Goal: Information Seeking & Learning: Find specific fact

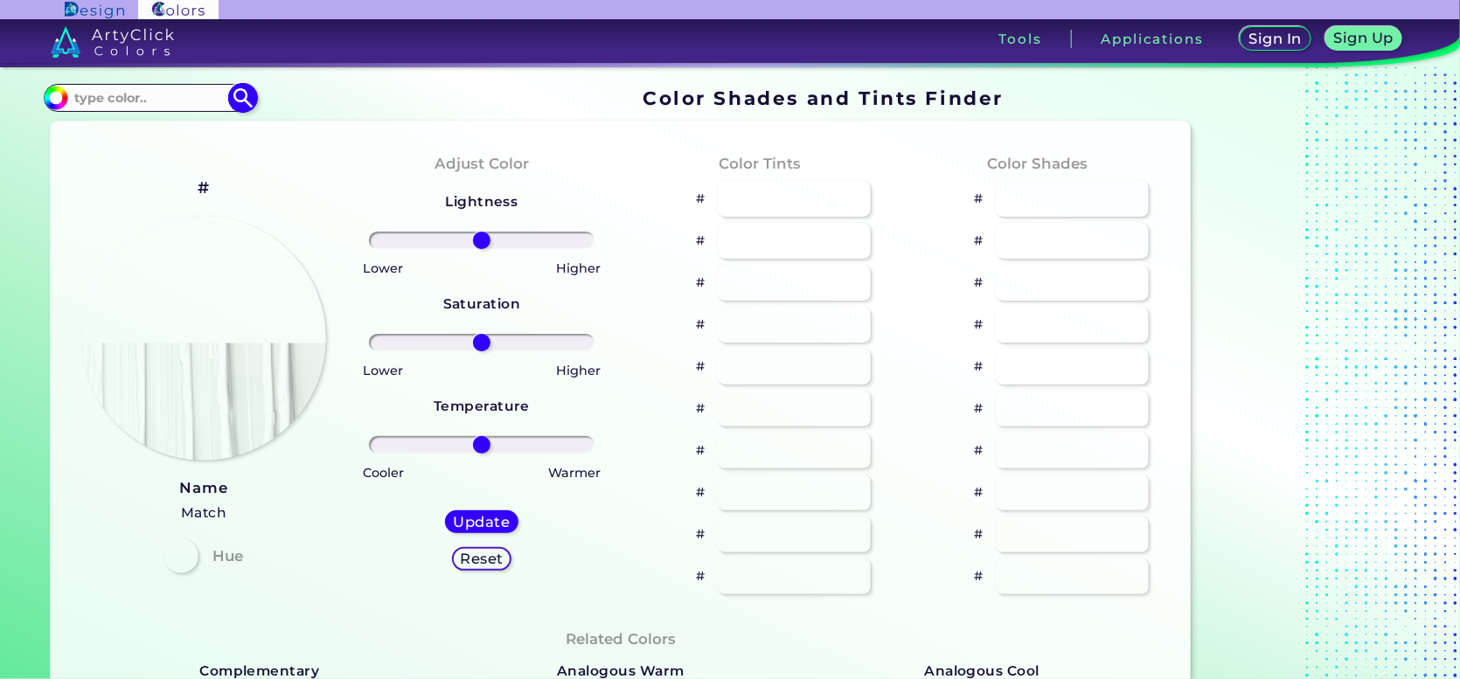
drag, startPoint x: 0, startPoint y: 0, endPoint x: 220, endPoint y: 102, distance: 242.9
click at [220, 102] on div "#000000 Acadia ◉ Acid Green ◉ Aero Blue ◉ Alabaster ◉ Albescent White ◉ Algae ◉…" at bounding box center [150, 98] width 212 height 28
click at [209, 109] on input at bounding box center [149, 98] width 163 height 24
type input "000000"
type input "#000000"
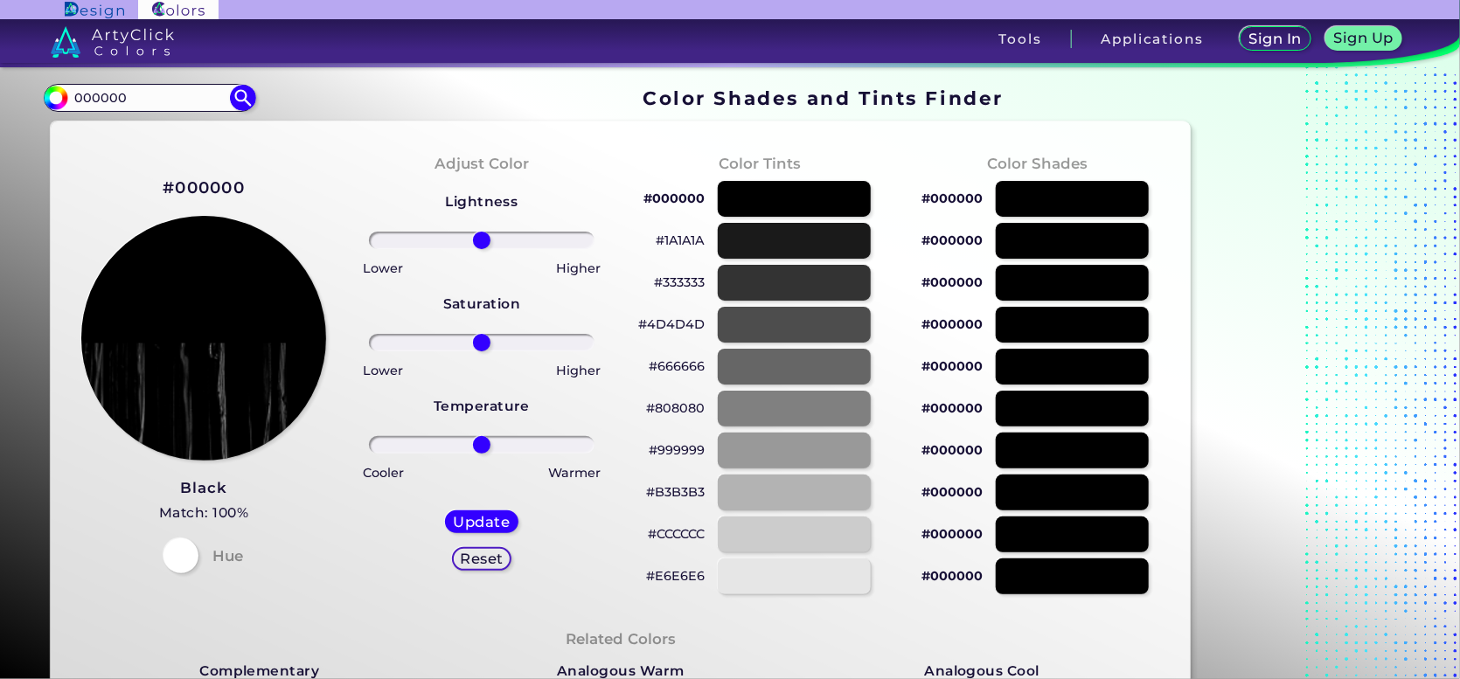
drag, startPoint x: 173, startPoint y: 122, endPoint x: 0, endPoint y: 137, distance: 173.8
paste input "C5D5EC"
type input "C5D5EC"
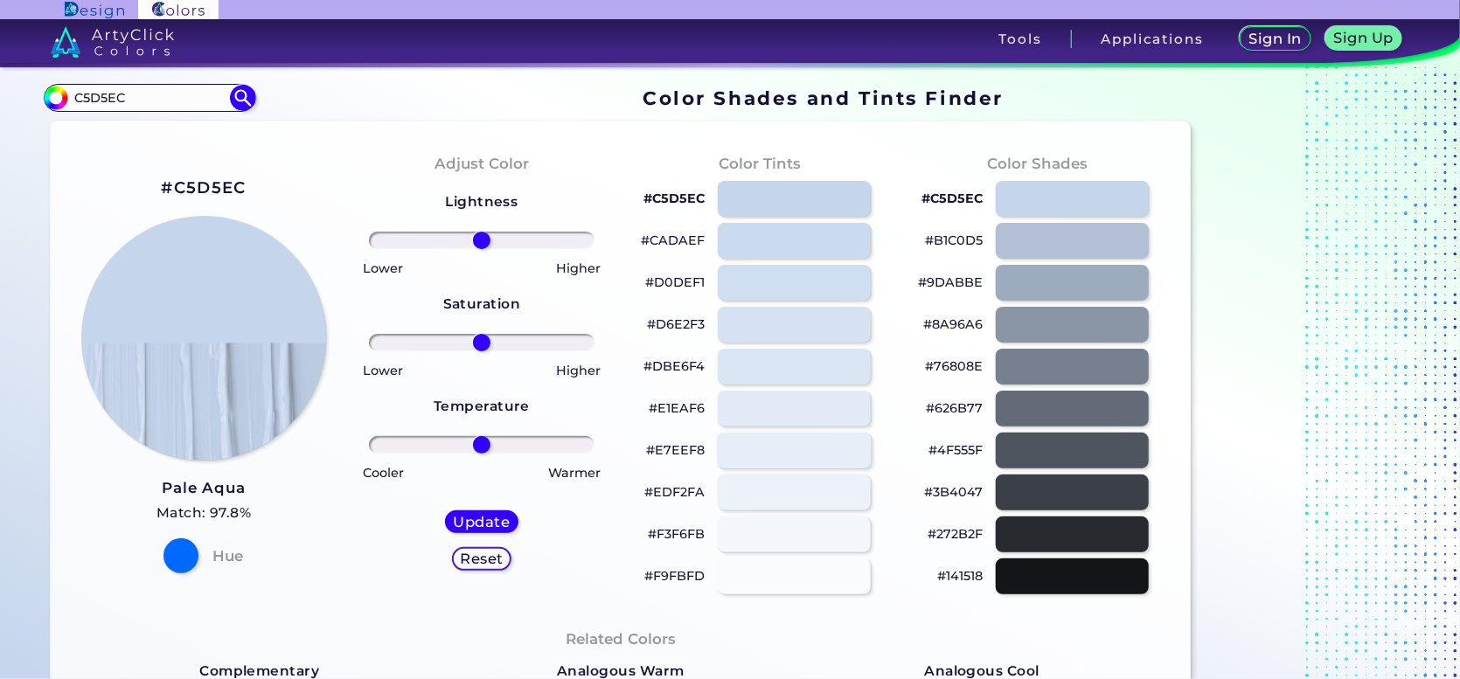
scroll to position [175, 0]
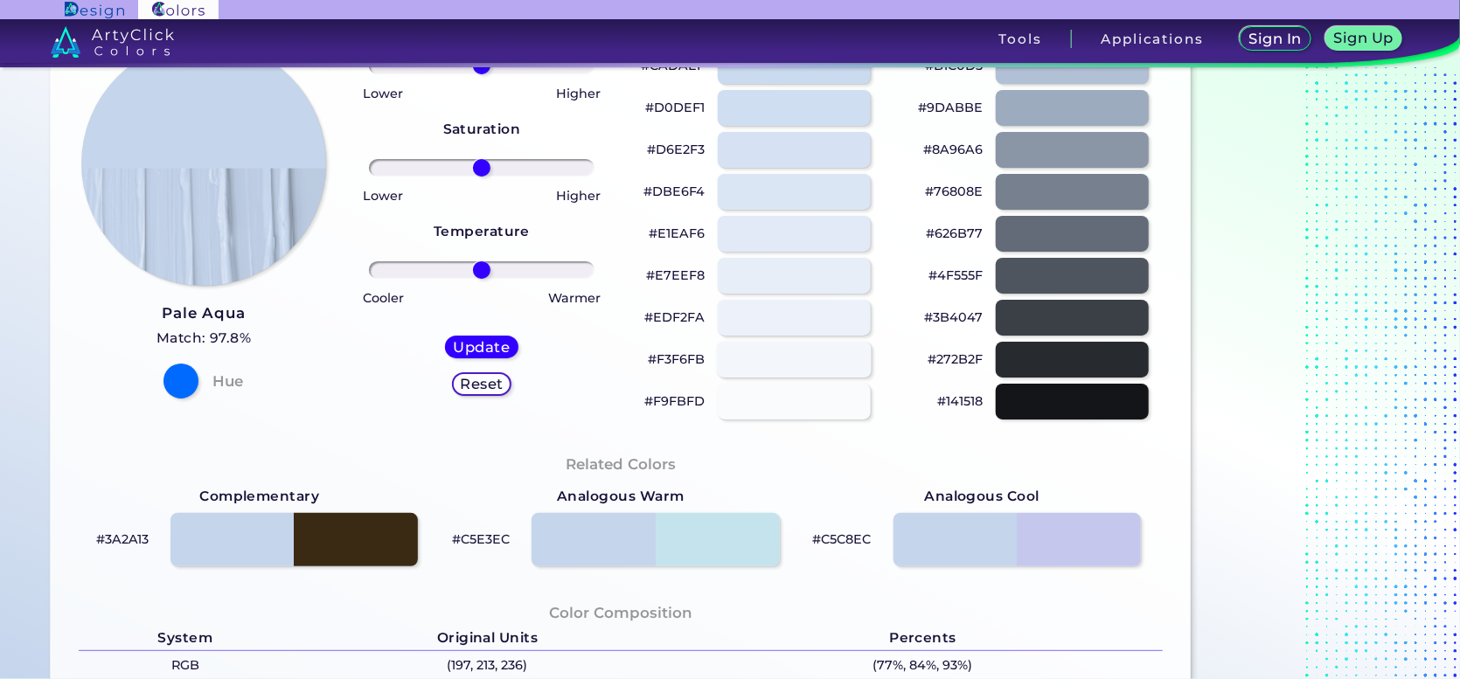
click at [811, 378] on div at bounding box center [795, 360] width 155 height 36
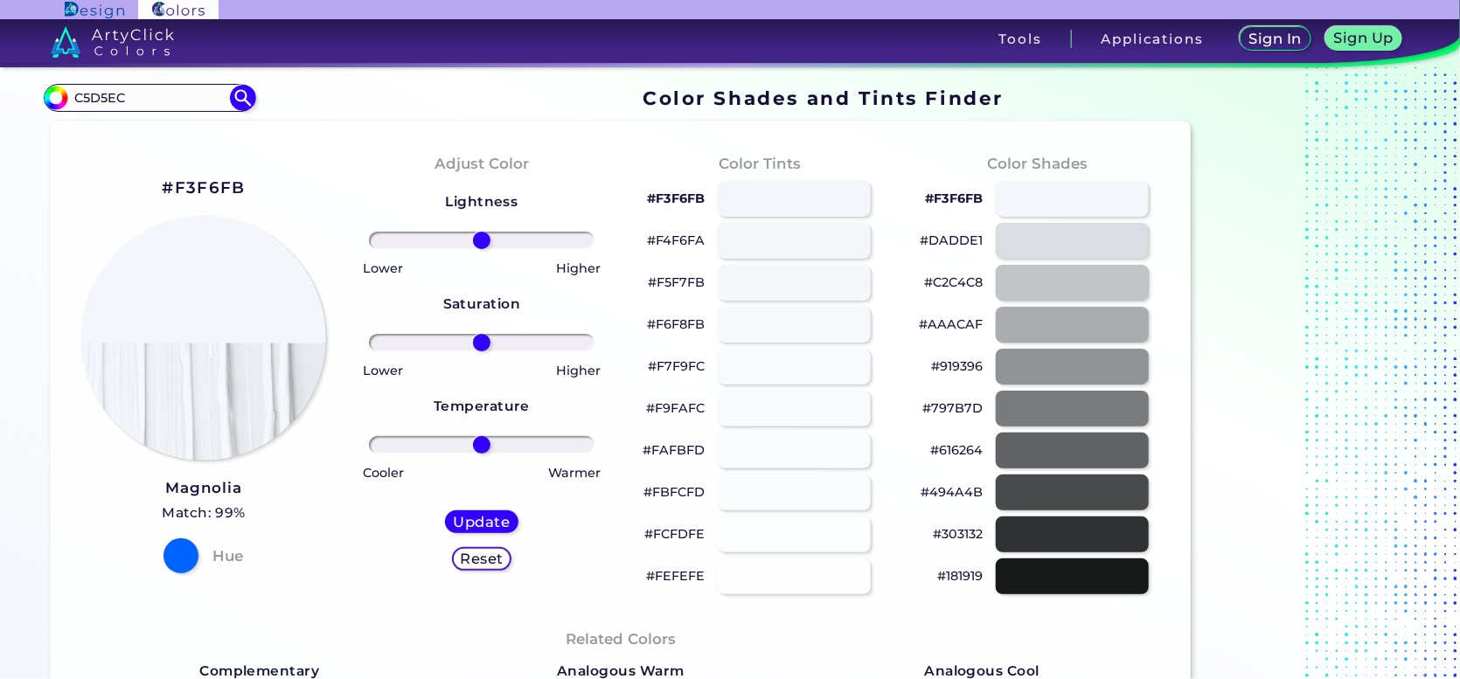
drag, startPoint x: 192, startPoint y: 110, endPoint x: 45, endPoint y: 130, distance: 148.2
click at [45, 115] on section "#f3f6fb C5D5EC Acadia ◉ Acid Green ◉ Aero Blue ◉ Alabaster ◉ Albescent White ◉ …" at bounding box center [621, 97] width 1154 height 34
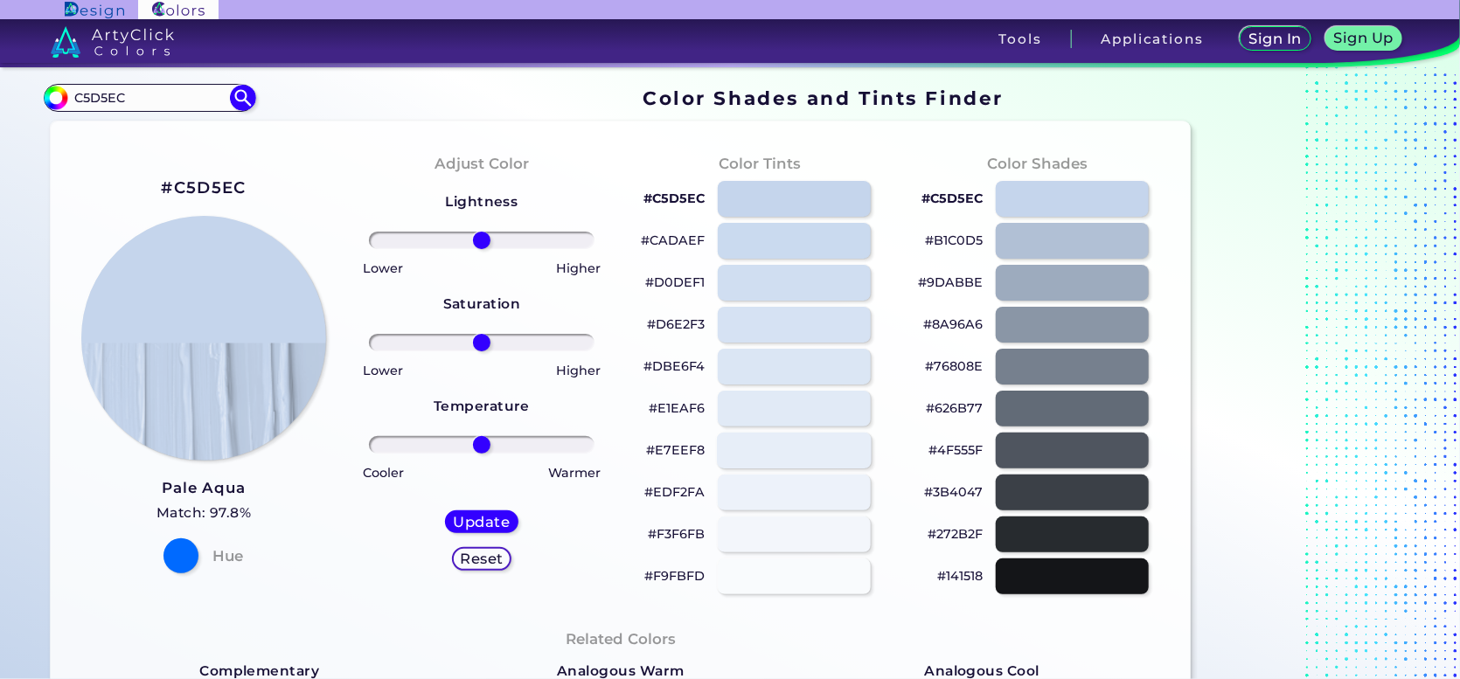
scroll to position [87, 0]
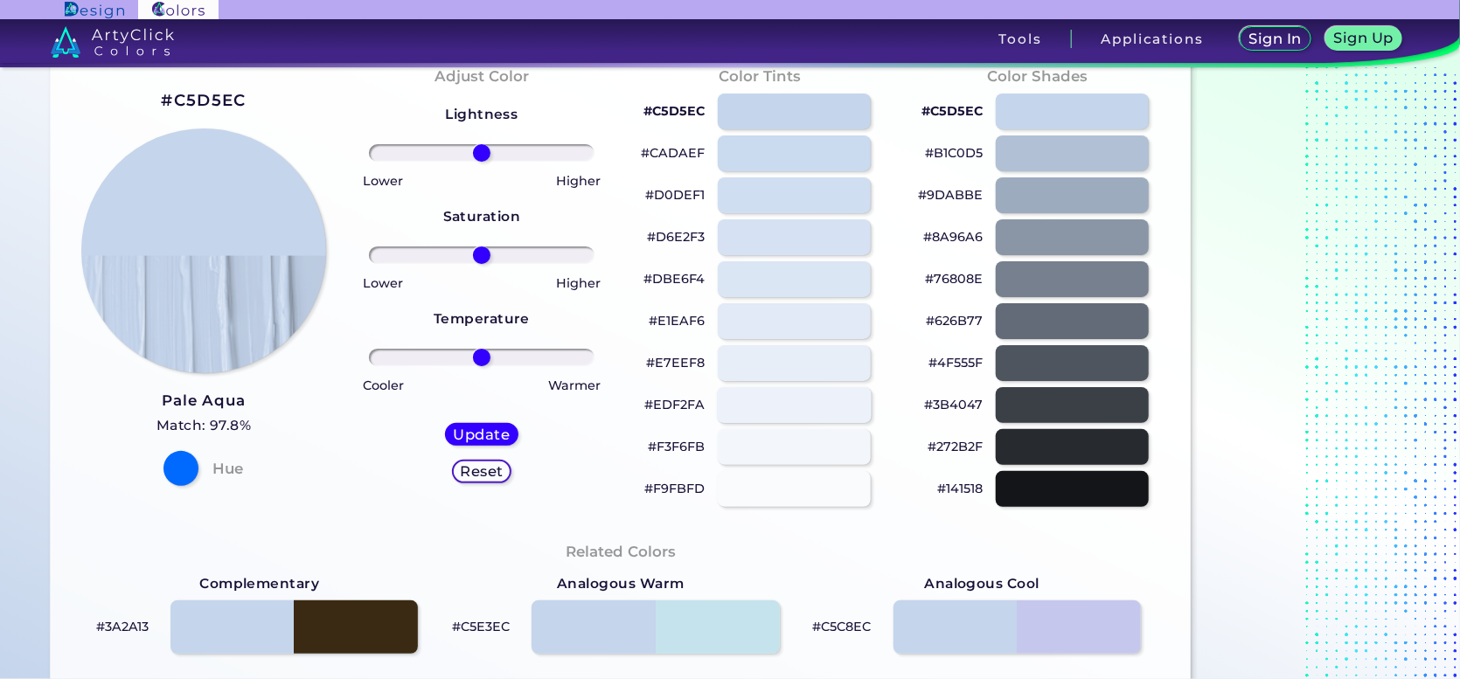
click at [769, 423] on div at bounding box center [795, 405] width 155 height 36
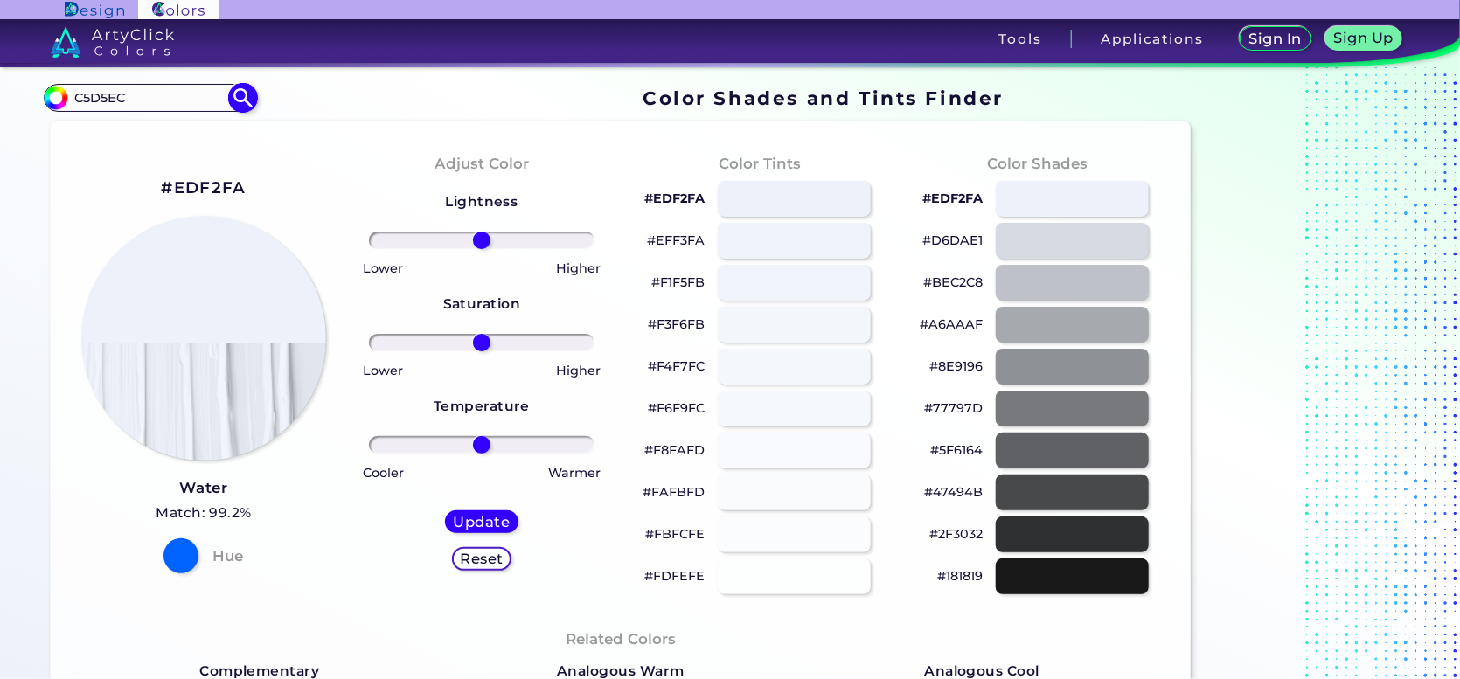
click at [211, 109] on input "C5D5EC" at bounding box center [149, 98] width 163 height 24
type input "#000000"
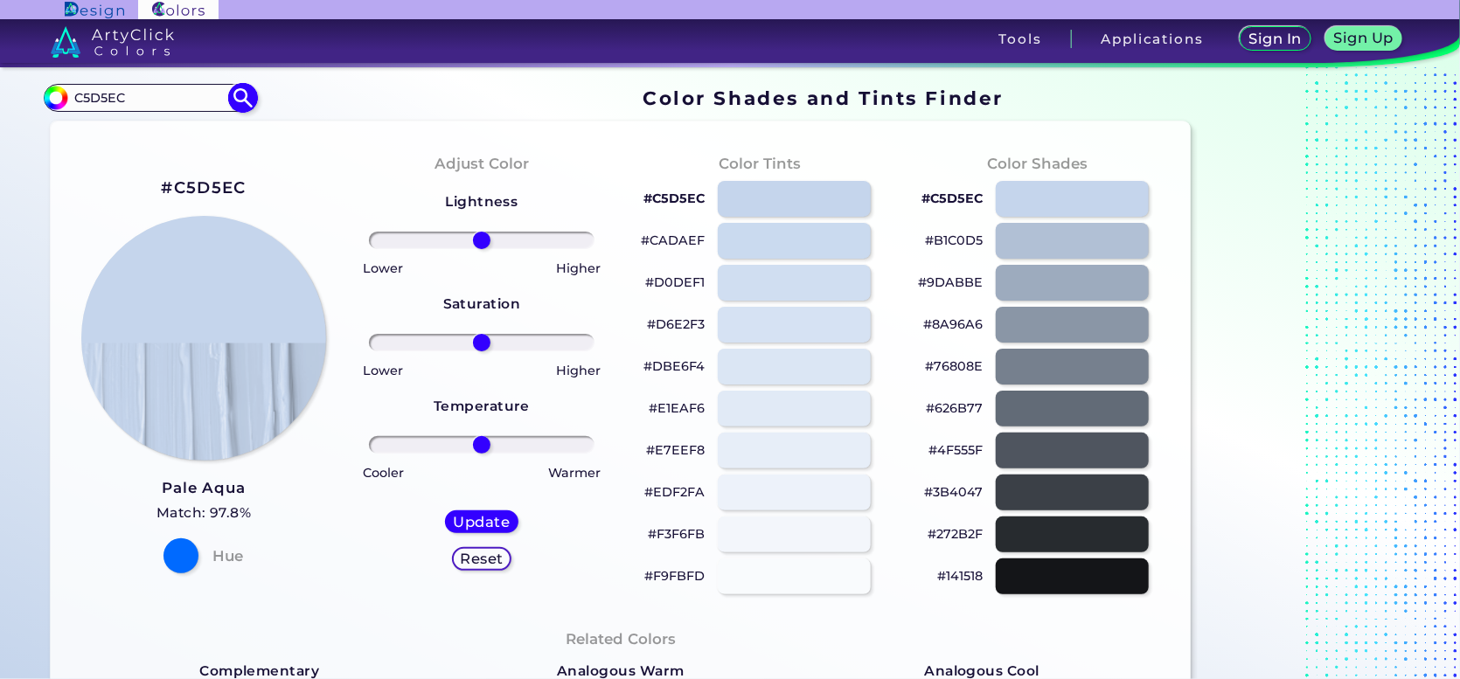
drag, startPoint x: 174, startPoint y: 120, endPoint x: 52, endPoint y: 110, distance: 122.8
click at [52, 110] on div "#000000 C5D5EC Acadia ◉ Acid Green ◉ Aero Blue ◉ Alabaster ◉ Albescent White ◉ …" at bounding box center [150, 98] width 212 height 28
type input "ffffff"
type input "#000000"
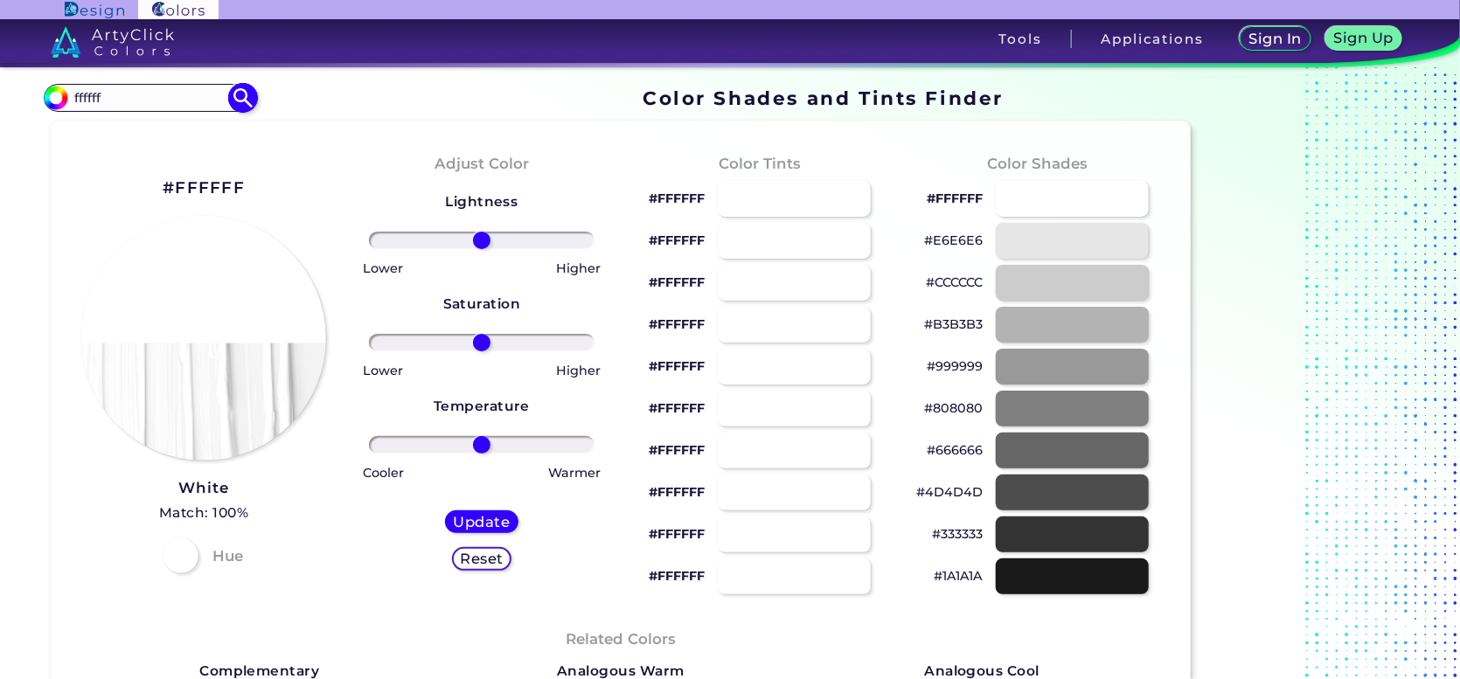
drag, startPoint x: 169, startPoint y: 121, endPoint x: 67, endPoint y: 122, distance: 101.4
click at [67, 112] on div "#000000 ffffff Acadia ◉ Acid Green ◉ Aero Blue ◉ Alabaster ◉ Albescent White ◉ …" at bounding box center [150, 98] width 212 height 28
type input "off white"
click at [258, 113] on img at bounding box center [242, 97] width 31 height 31
click at [413, 107] on section "#000000 off white Off White ◉ Acadia ◉ Acid Green ◉ Aero Blue ◉ Alabaster ◉ Alb…" at bounding box center [621, 97] width 1154 height 34
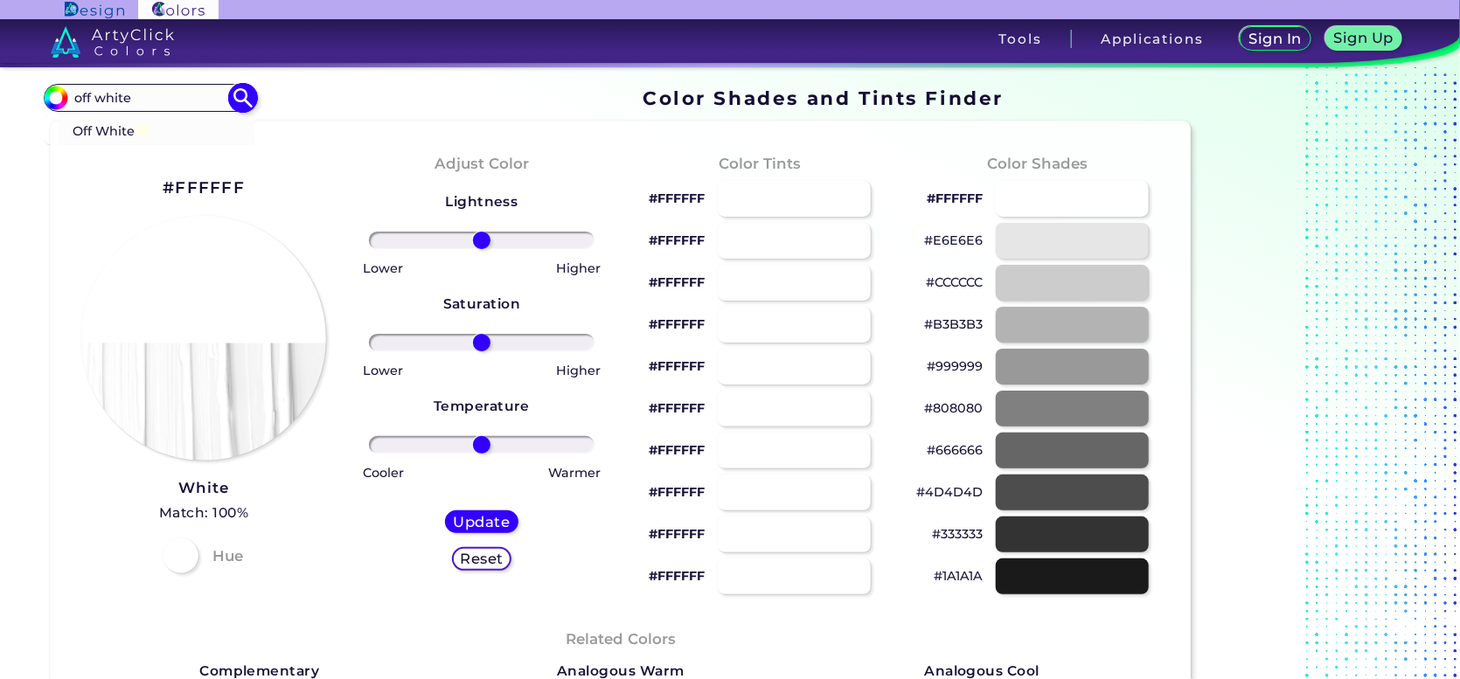
click at [152, 109] on input "off white" at bounding box center [149, 98] width 163 height 24
click at [167, 109] on input "off white" at bounding box center [149, 98] width 163 height 24
drag, startPoint x: 167, startPoint y: 115, endPoint x: 108, endPoint y: 160, distance: 73.6
click at [110, 112] on div "#000000 off white Off White ◉ Acadia ◉ Acid Green ◉ Aero Blue ◉ Alabaster ◉ Alb…" at bounding box center [150, 98] width 212 height 28
click at [108, 145] on p "Off White ◉" at bounding box center [112, 129] width 80 height 32
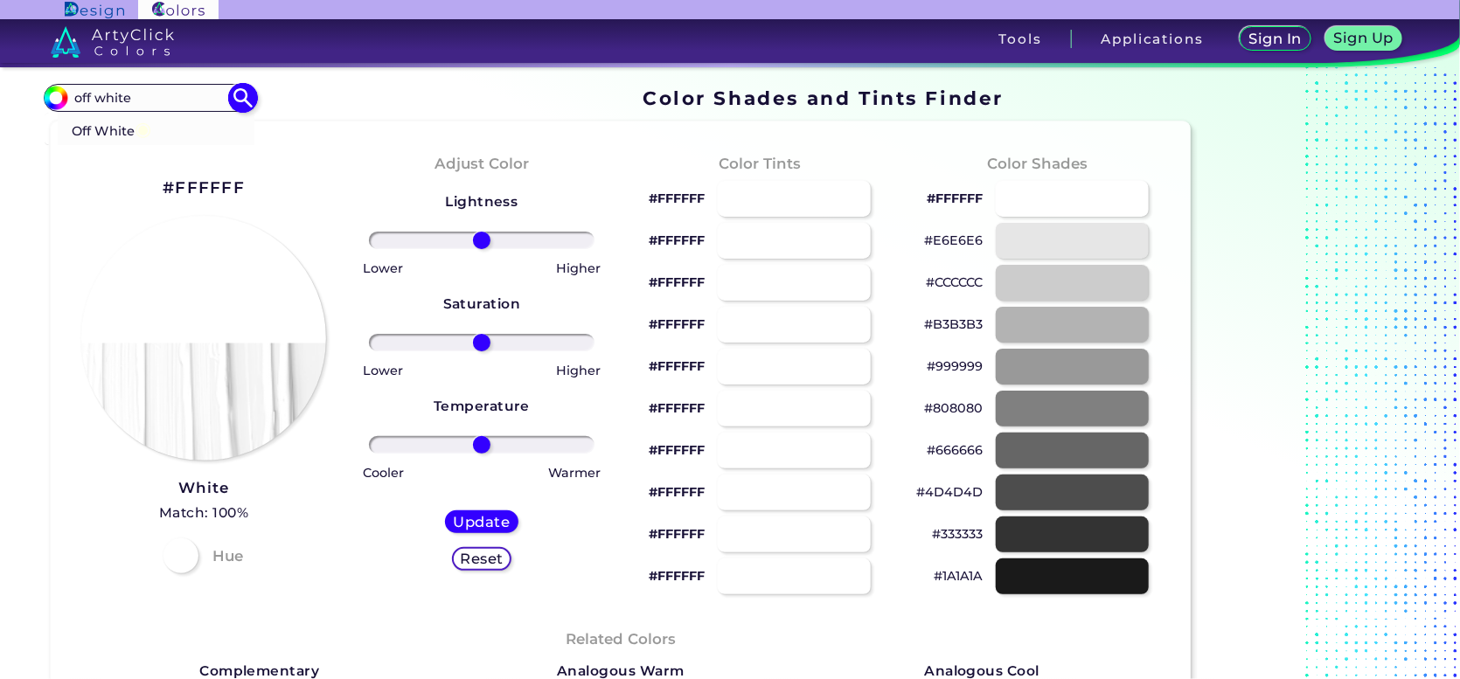
type input "#ffffe4"
type input "#FFFFE4"
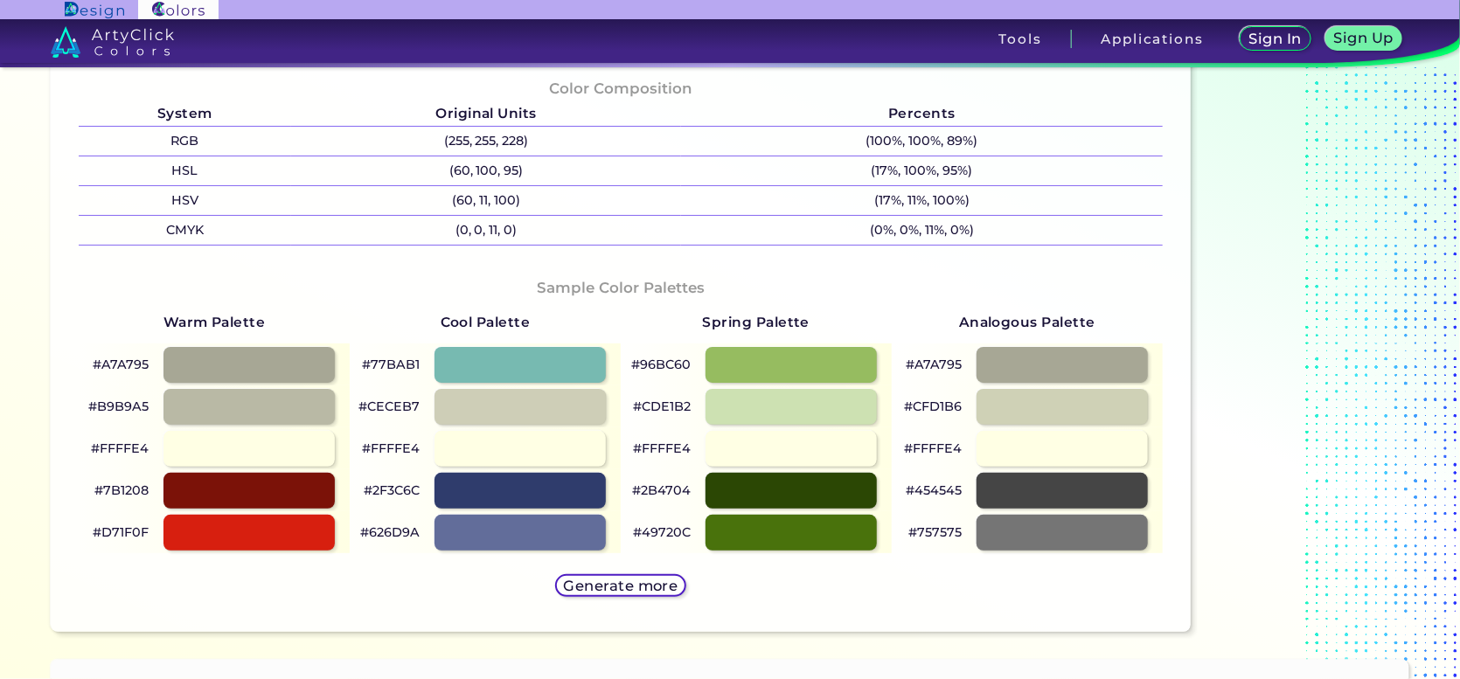
scroll to position [962, 0]
